Goal: Navigation & Orientation: Go to known website

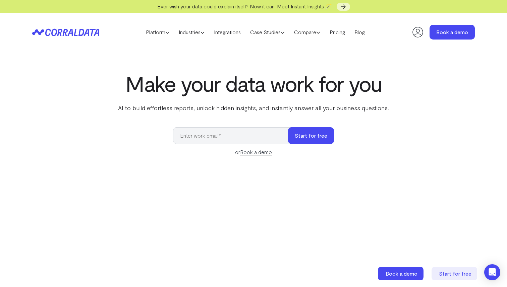
click at [419, 31] on icon at bounding box center [417, 31] width 13 height 13
click at [418, 33] on icon at bounding box center [417, 31] width 13 height 13
click at [415, 30] on icon at bounding box center [417, 31] width 13 height 13
